Goal: Information Seeking & Learning: Learn about a topic

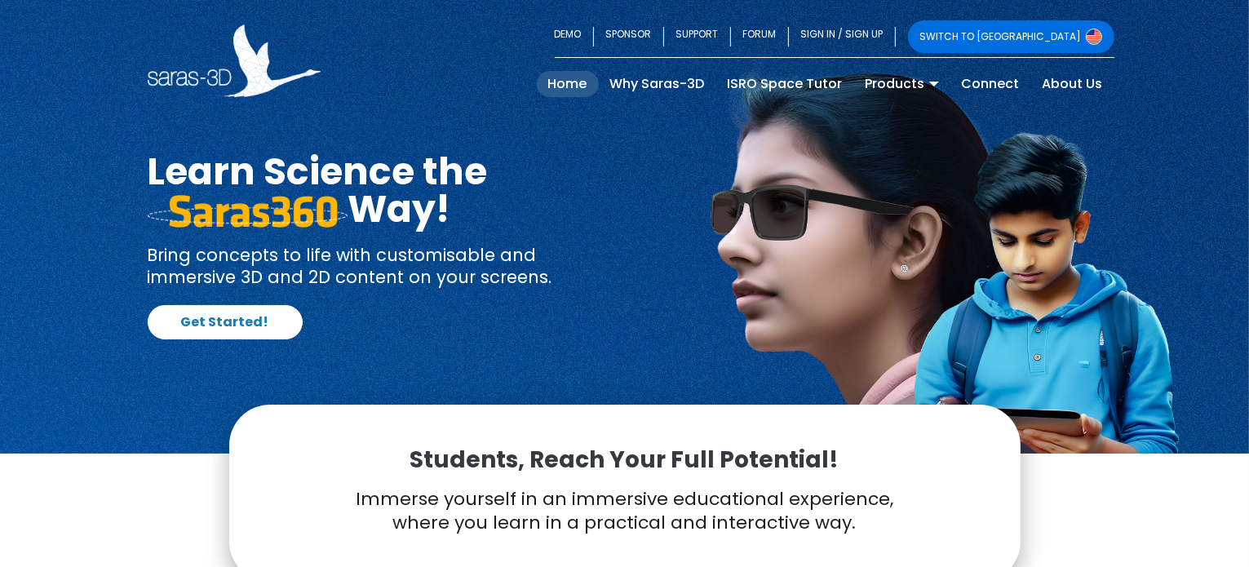
click at [1005, 461] on div "Students, Reach Your Full Potential! Immerse yourself in an immersive education…" at bounding box center [624, 494] width 791 height 178
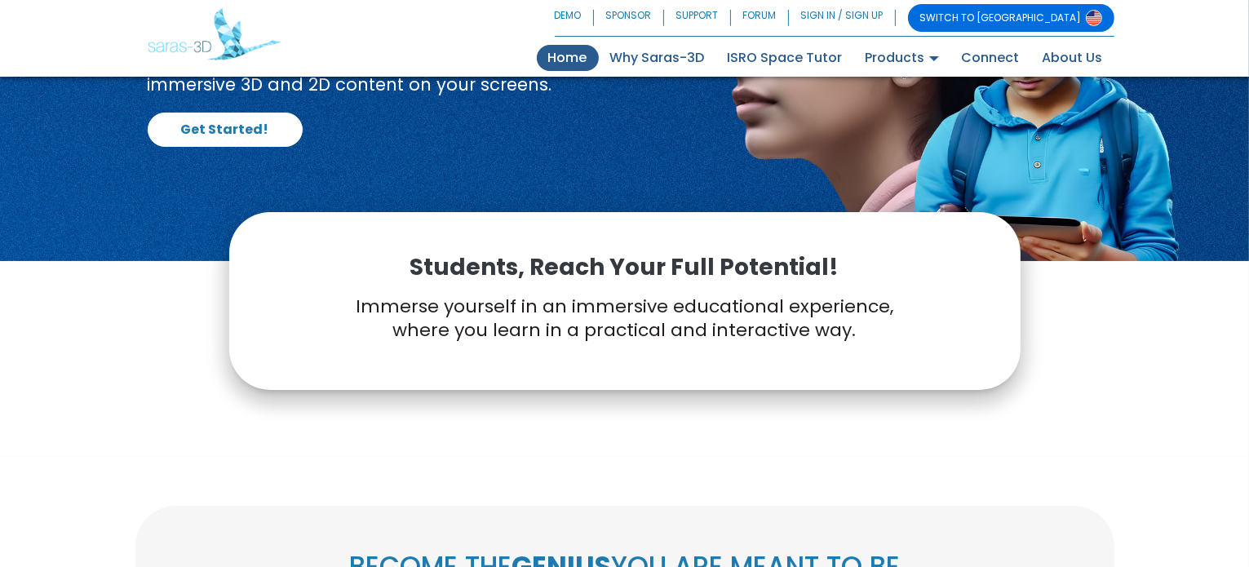
scroll to position [192, 0]
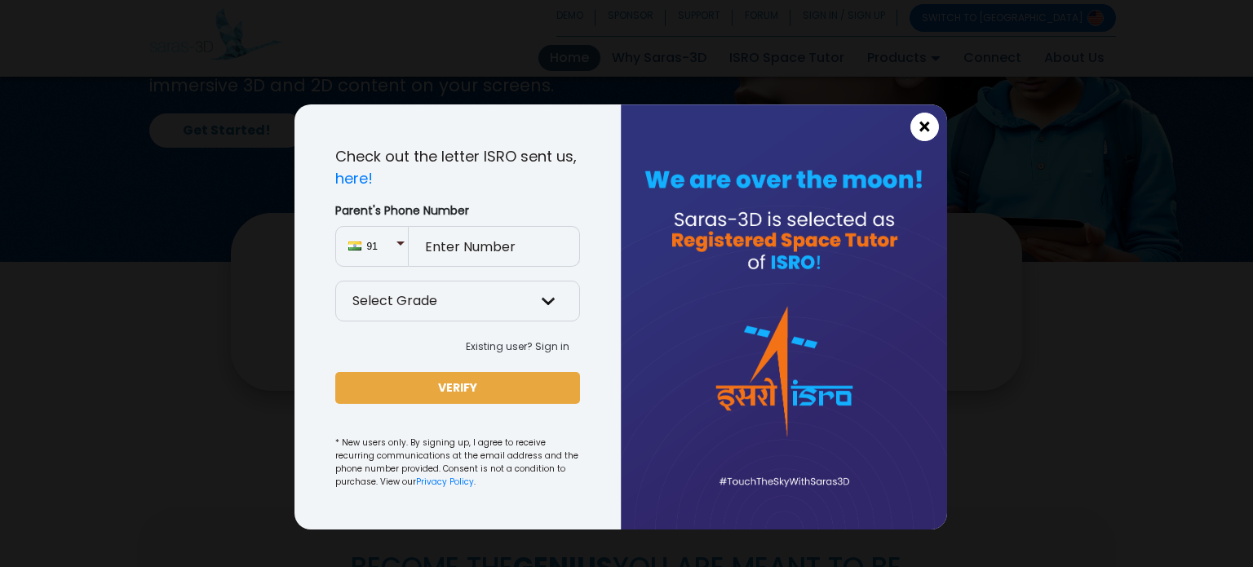
click at [918, 132] on span "×" at bounding box center [925, 127] width 14 height 21
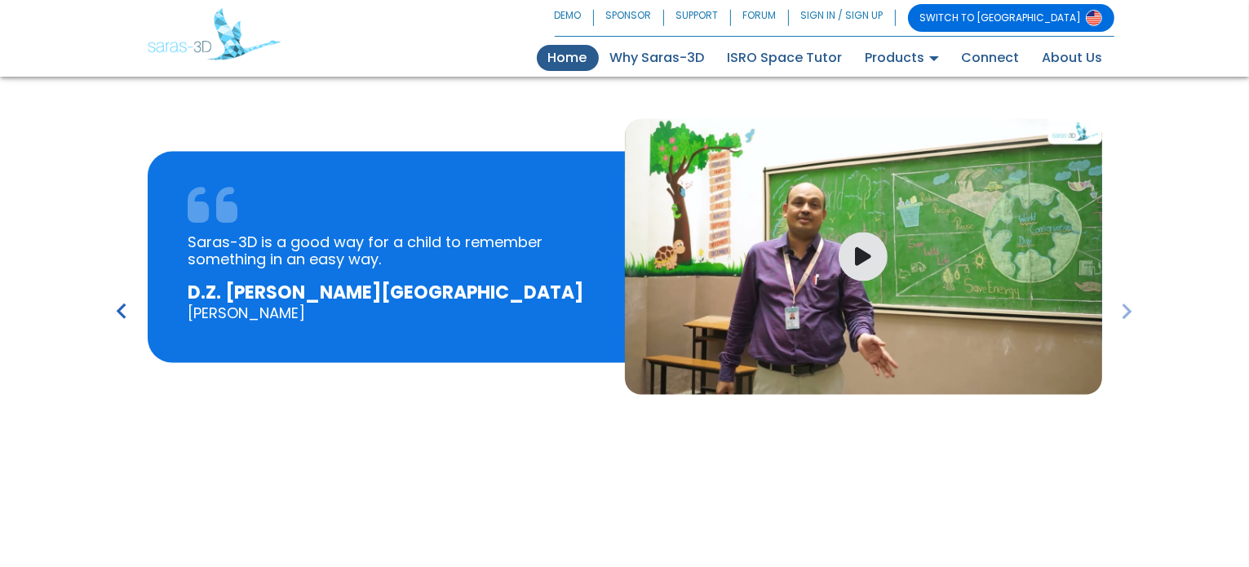
scroll to position [2368, 0]
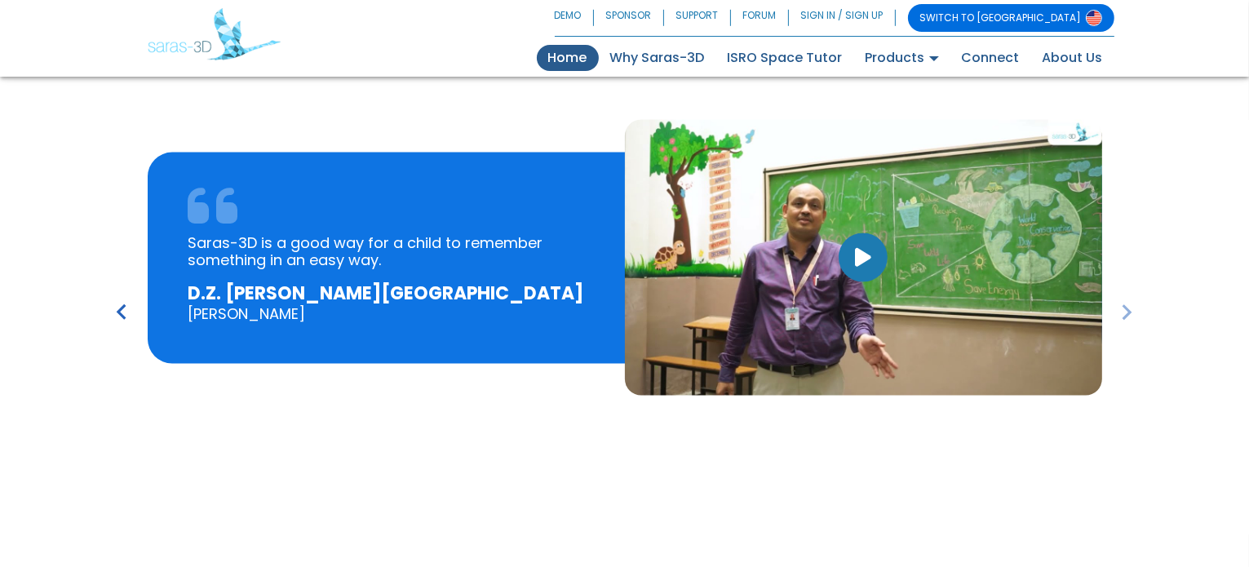
click at [858, 268] on button "button" at bounding box center [863, 257] width 49 height 49
click at [118, 313] on icon "keyboard_arrow_left" at bounding box center [122, 312] width 31 height 31
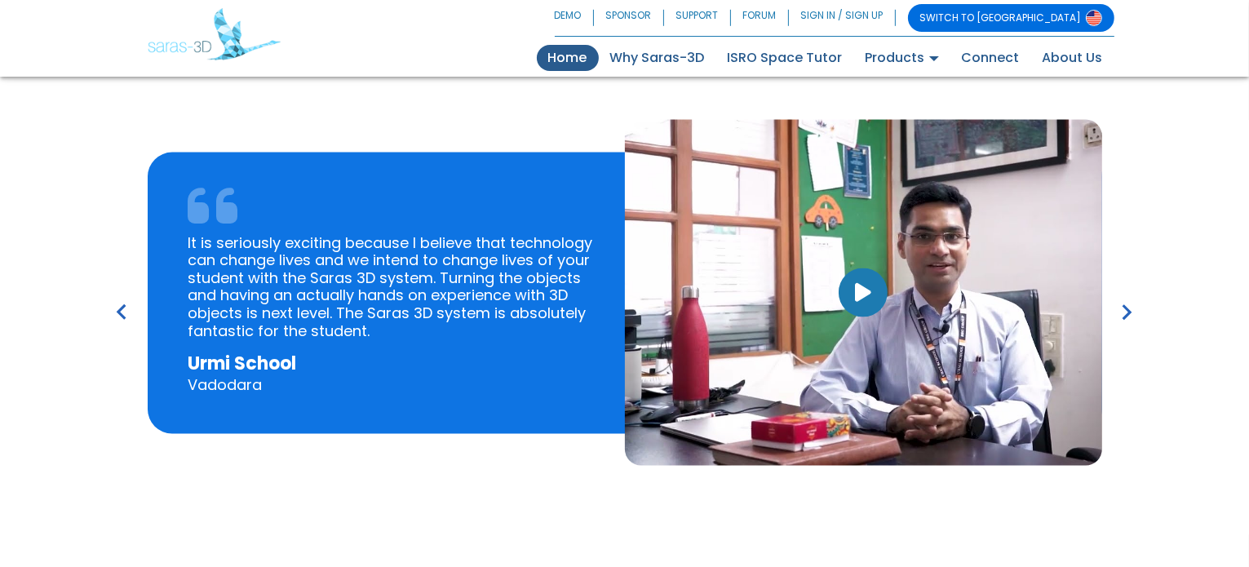
click at [871, 286] on icon "button" at bounding box center [863, 292] width 16 height 21
click at [134, 306] on icon "keyboard_arrow_left" at bounding box center [122, 312] width 31 height 31
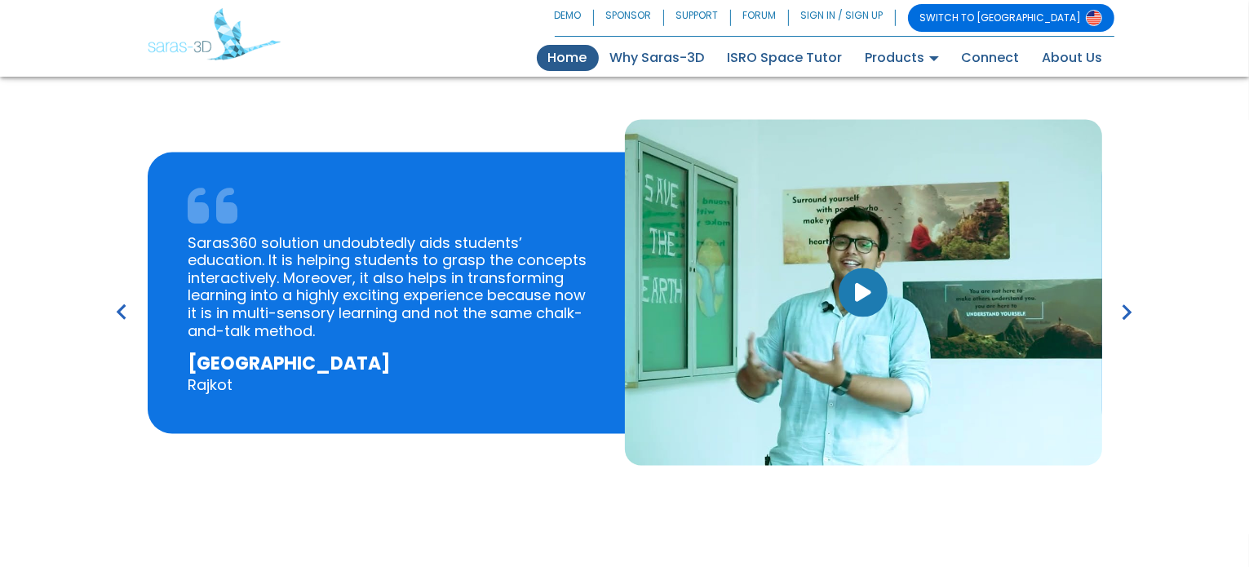
click at [854, 295] on button "button" at bounding box center [863, 292] width 49 height 49
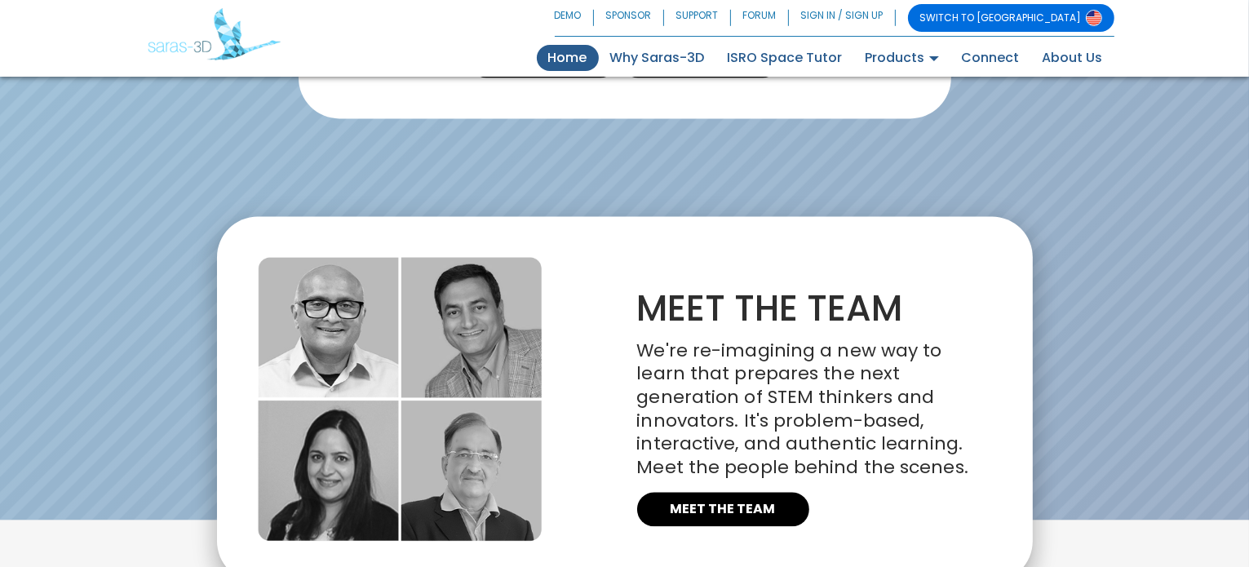
scroll to position [3551, 0]
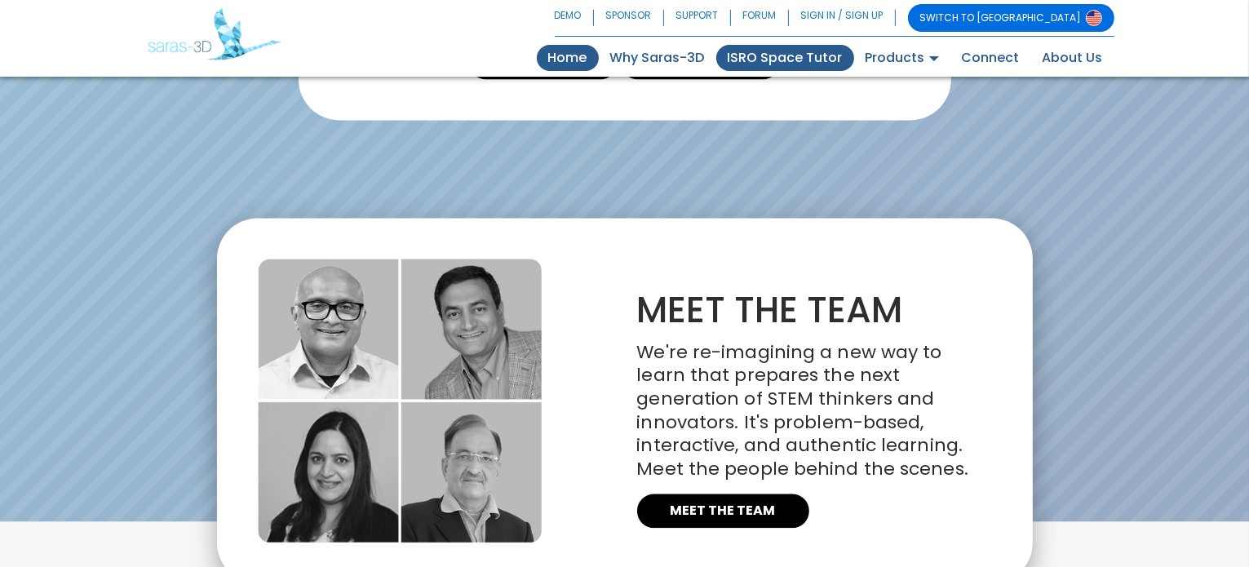
click at [770, 59] on link "ISRO Space Tutor" at bounding box center [785, 58] width 138 height 26
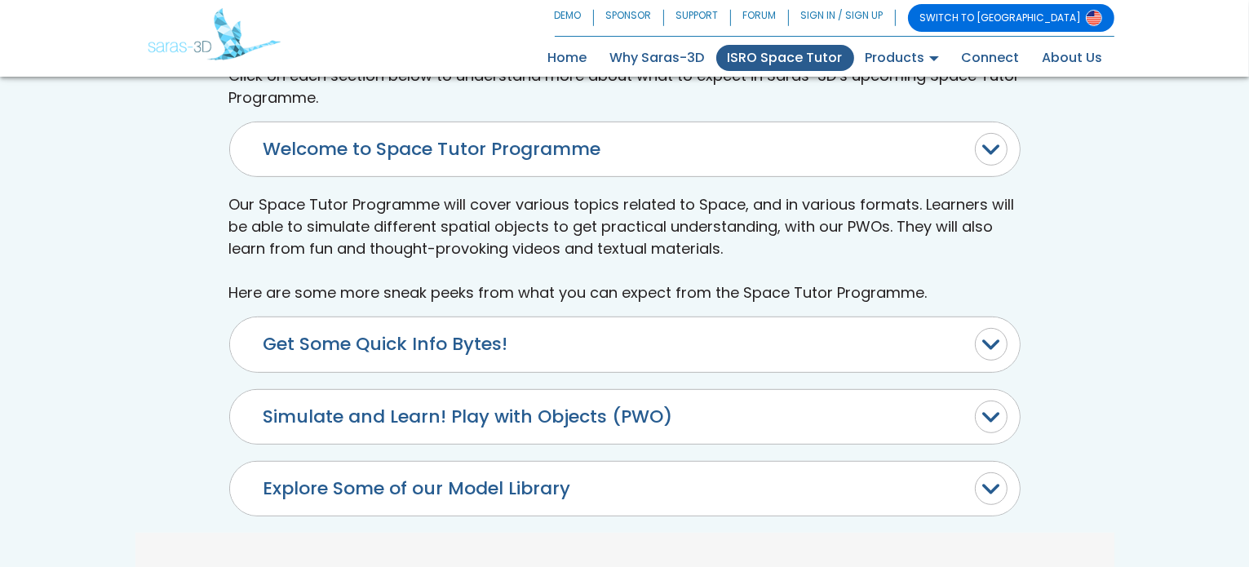
scroll to position [695, 0]
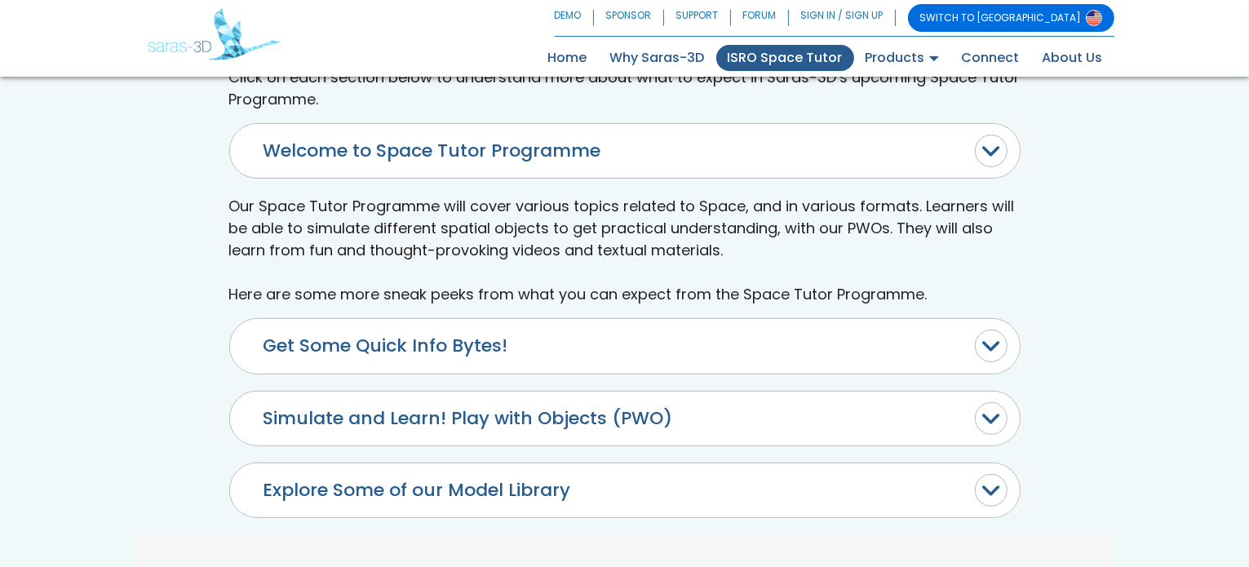
click at [428, 346] on button "Get Some Quick Info Bytes!" at bounding box center [625, 346] width 790 height 54
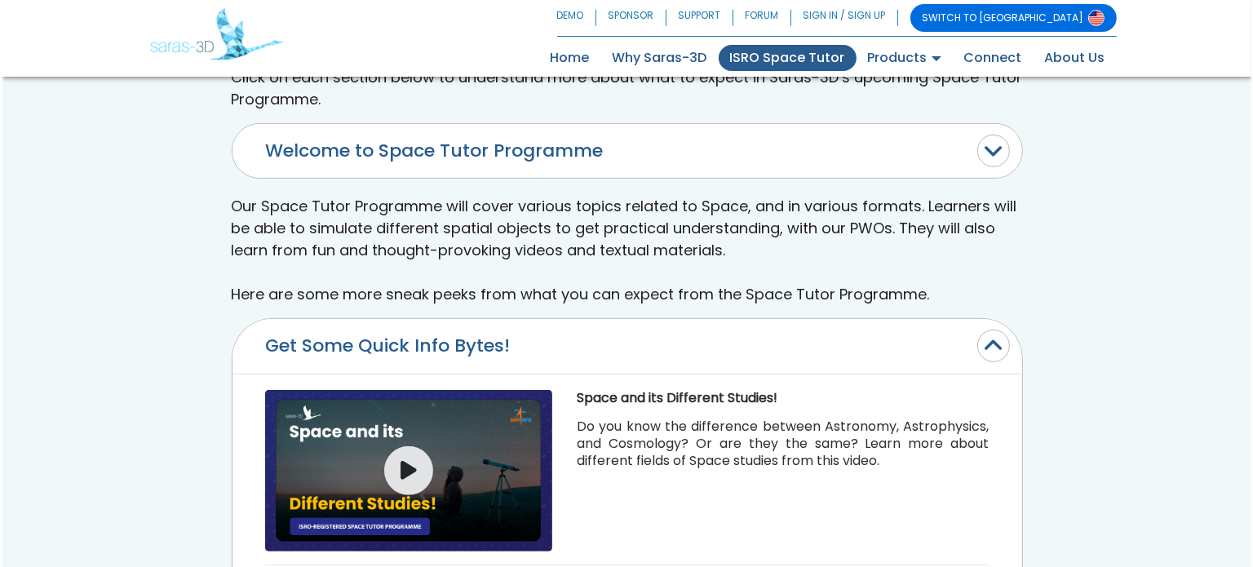
scroll to position [1011, 0]
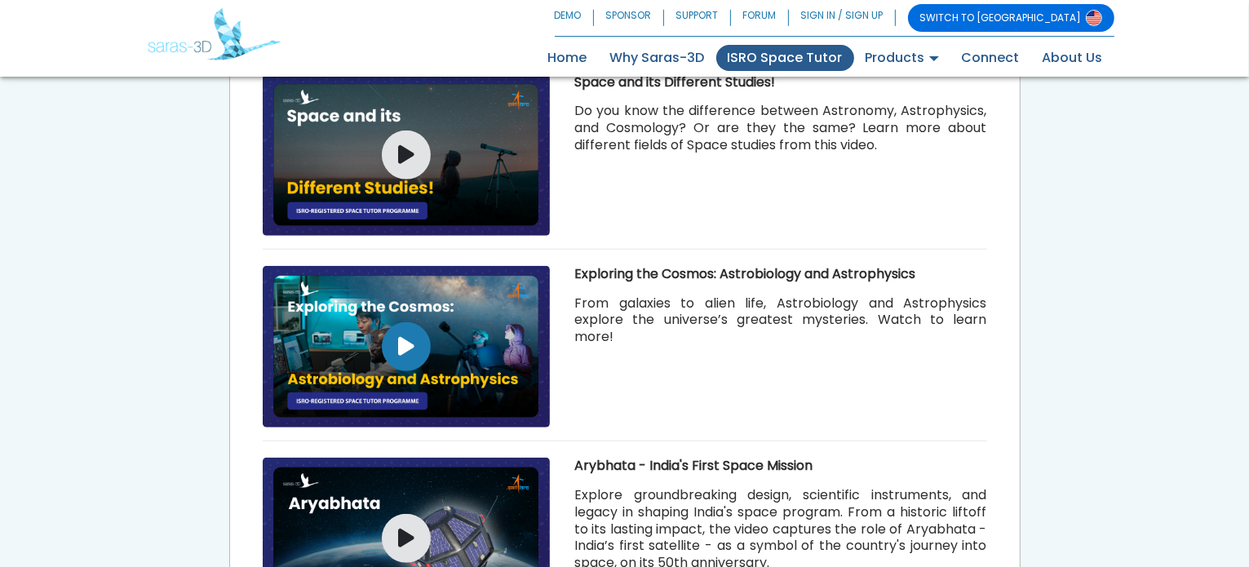
click at [418, 345] on button "button" at bounding box center [406, 346] width 49 height 49
